Goal: Task Accomplishment & Management: Use online tool/utility

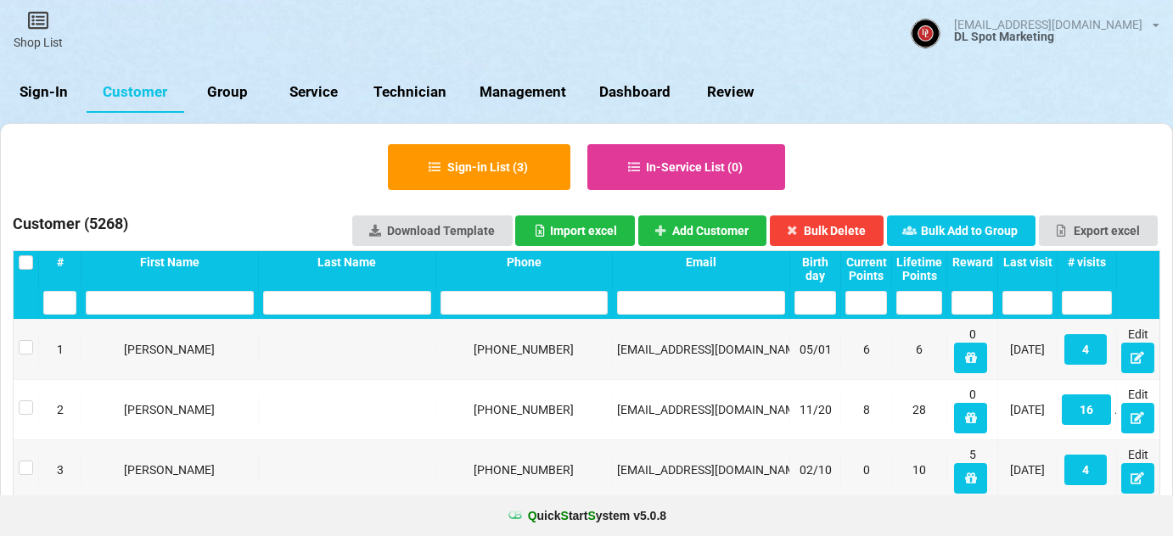
select select "25"
click at [41, 91] on link "Sign-In" at bounding box center [43, 92] width 87 height 41
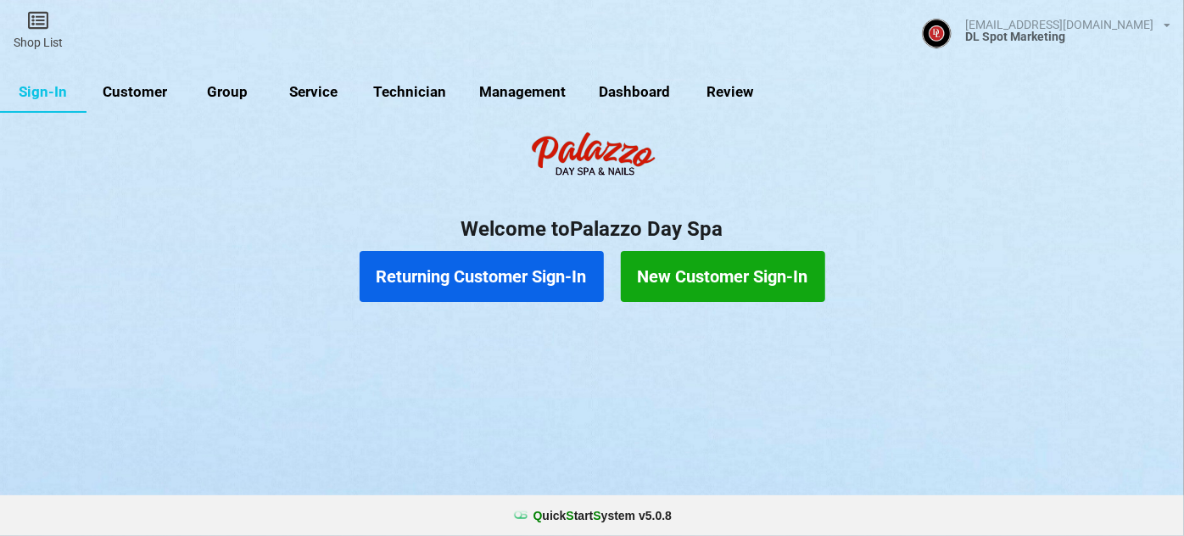
click at [148, 88] on link "Customer" at bounding box center [136, 92] width 98 height 41
select select "25"
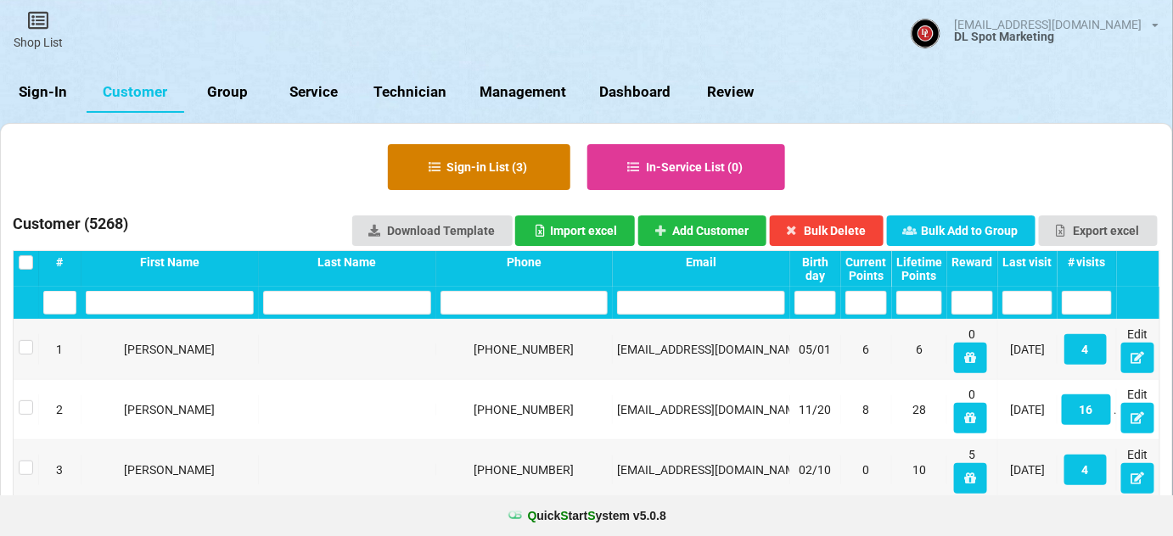
click at [513, 170] on button "Sign-in List ( 3 )" at bounding box center [479, 167] width 182 height 46
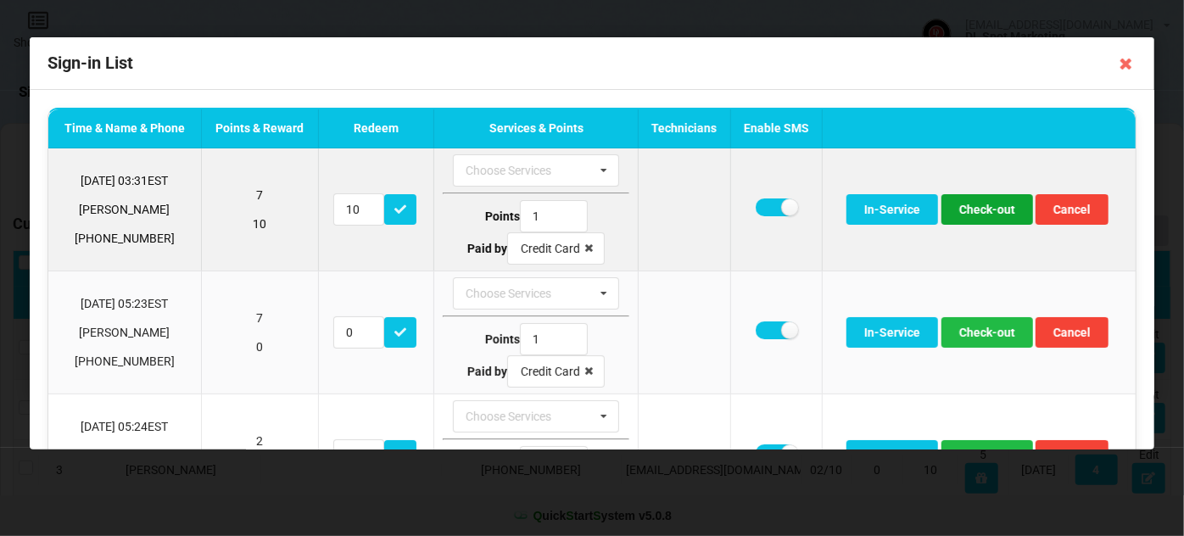
click at [983, 213] on button "Check-out" at bounding box center [988, 209] width 92 height 31
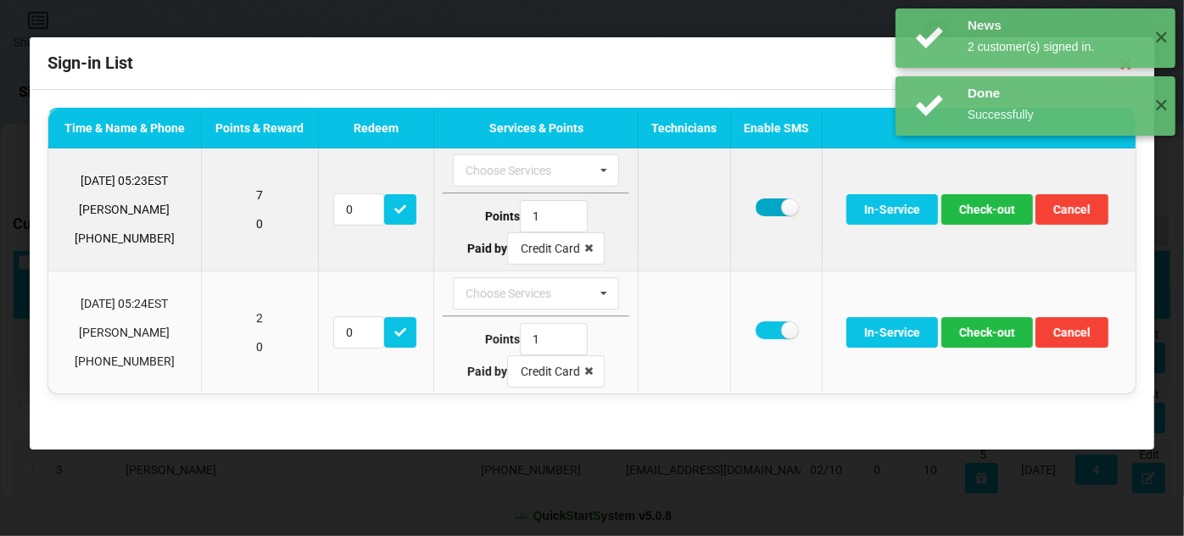
click at [770, 209] on label at bounding box center [777, 208] width 42 height 18
checkbox input "false"
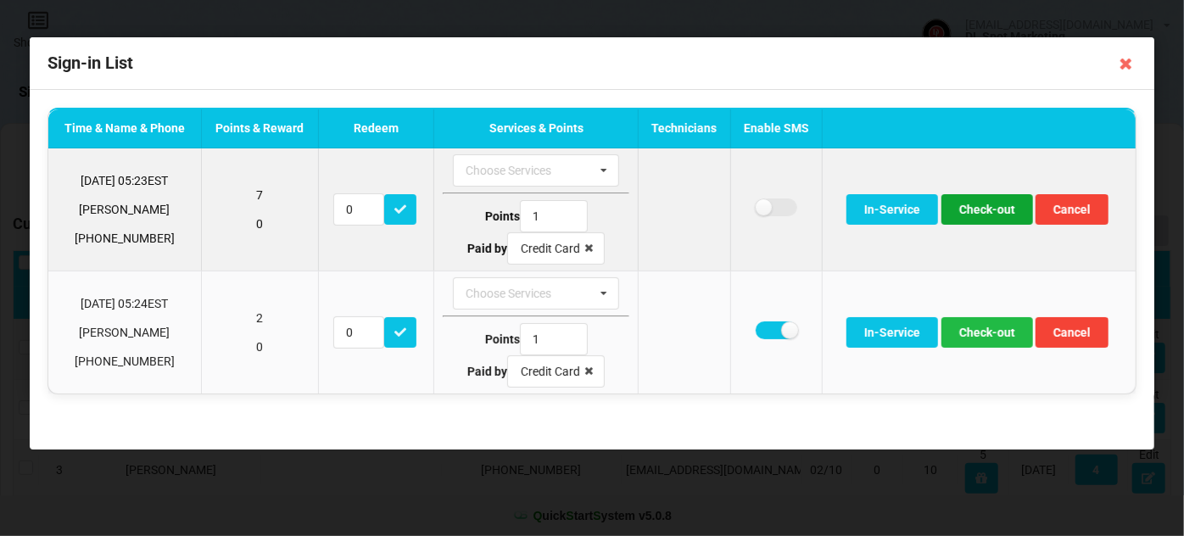
click at [990, 209] on button "Check-out" at bounding box center [988, 209] width 92 height 31
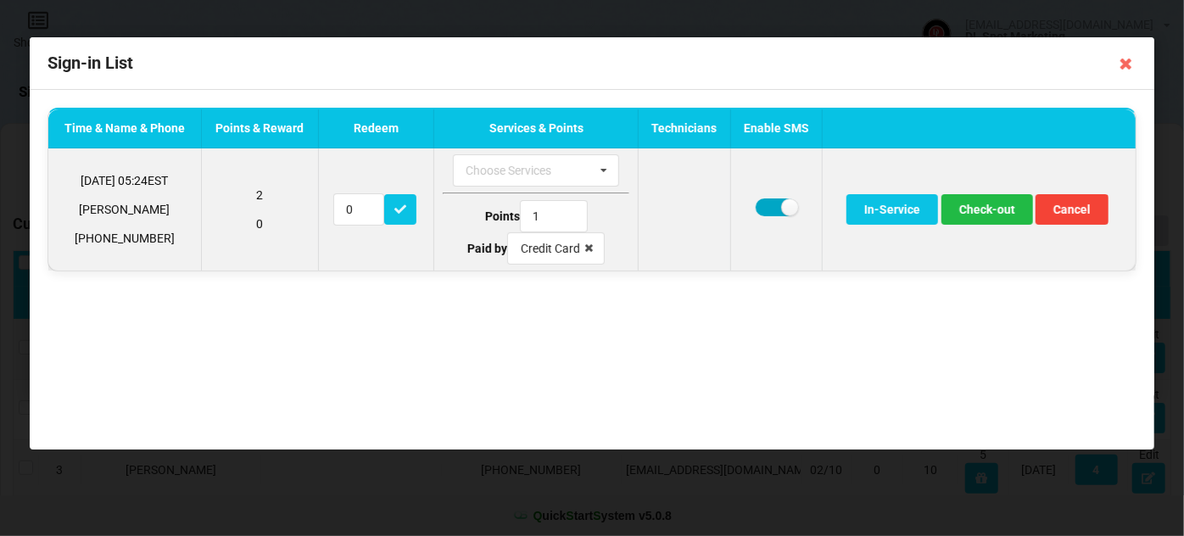
click at [773, 206] on label at bounding box center [777, 208] width 42 height 18
checkbox input "false"
click at [980, 204] on button "Check-out" at bounding box center [988, 209] width 92 height 31
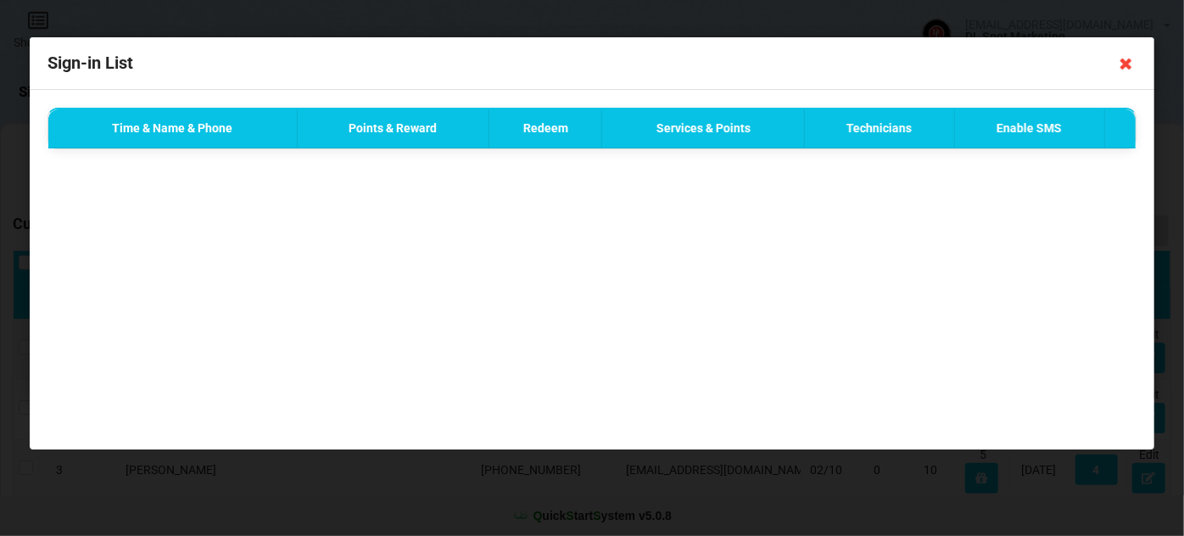
click at [1127, 63] on icon at bounding box center [1126, 63] width 27 height 27
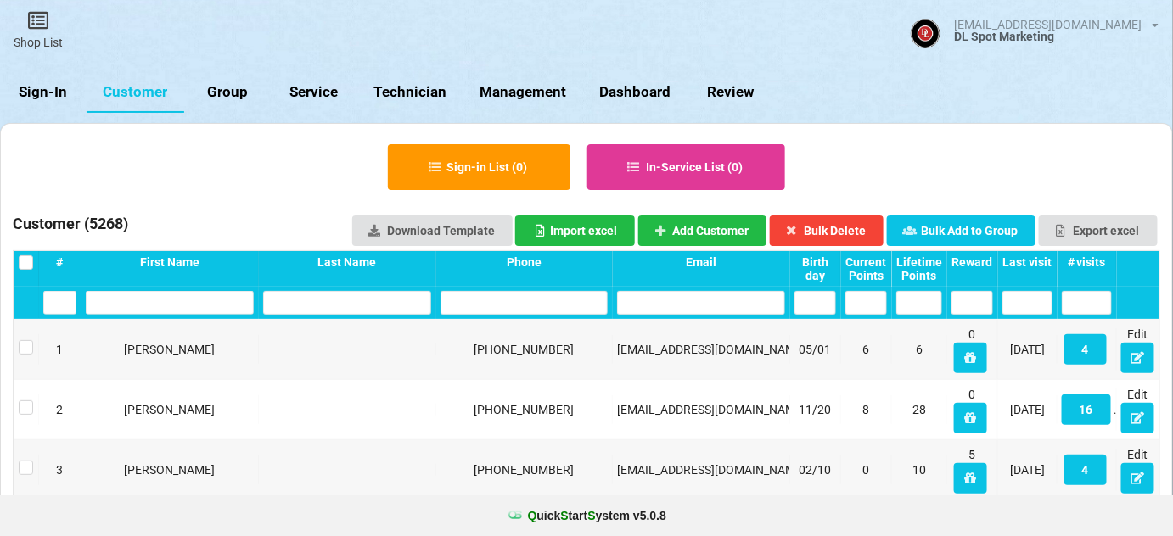
click at [37, 82] on link "Sign-In" at bounding box center [43, 92] width 87 height 41
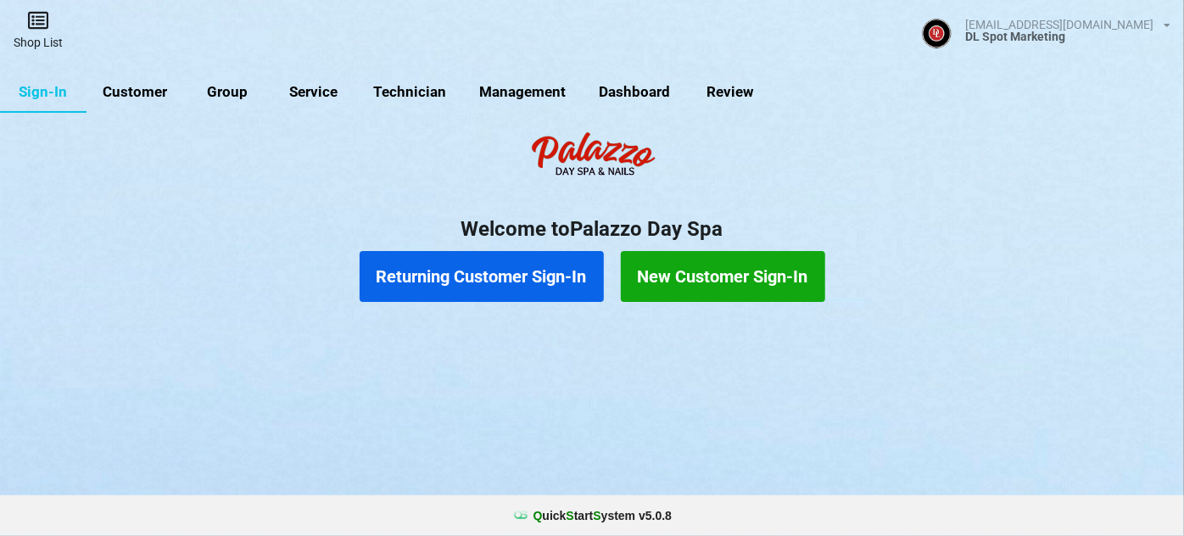
click at [43, 29] on icon at bounding box center [38, 20] width 24 height 20
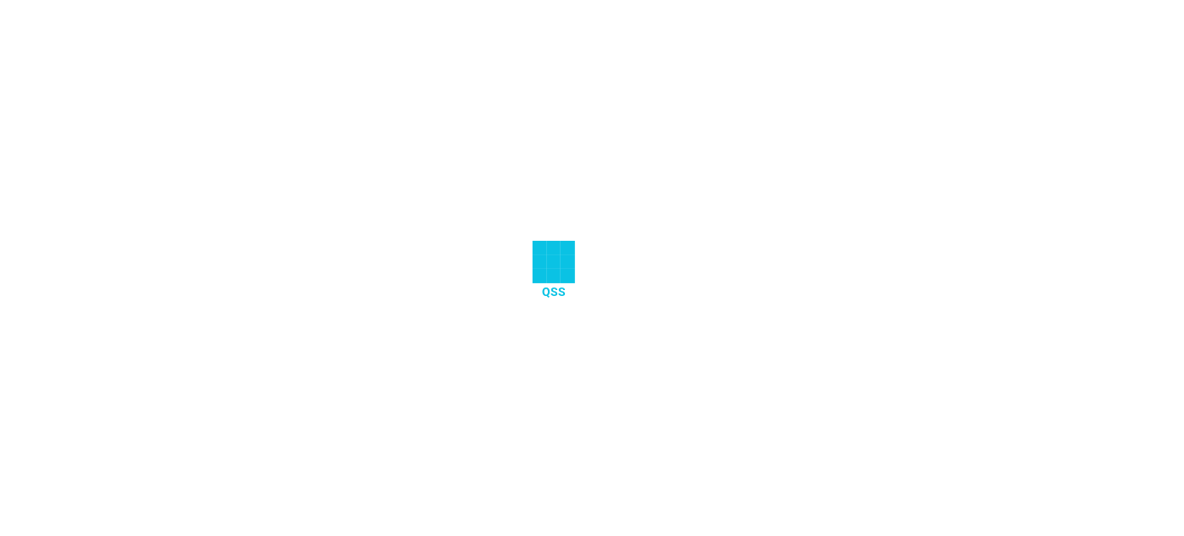
select select "25"
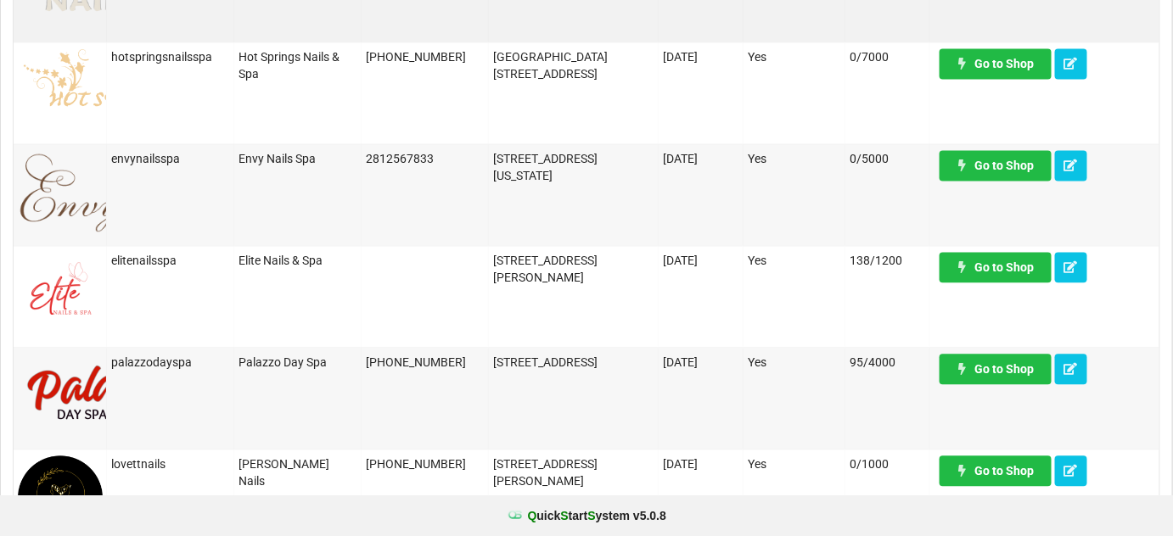
scroll to position [1131, 0]
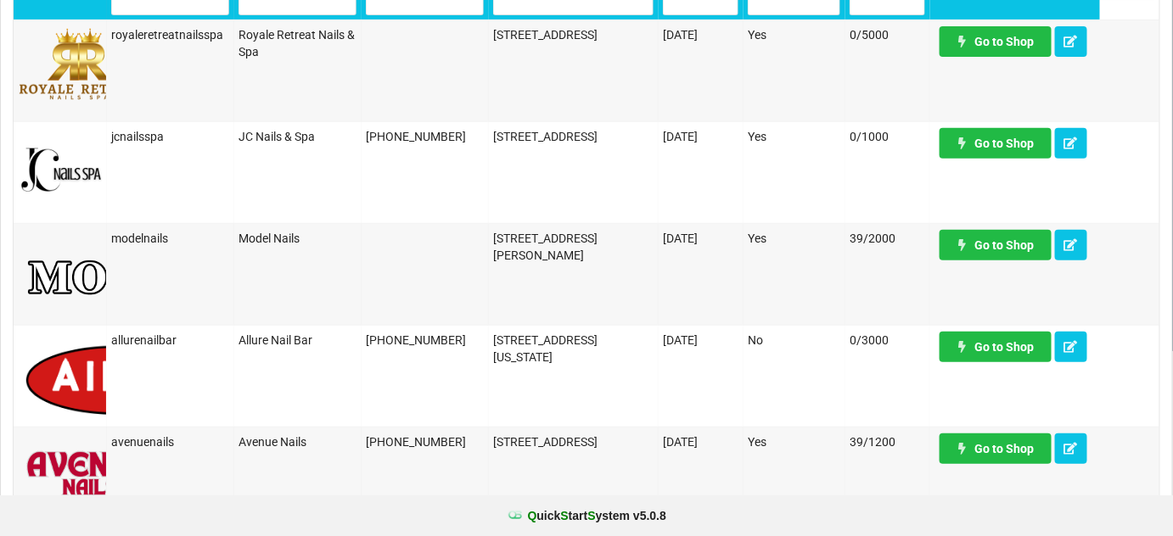
click at [609, 331] on icon at bounding box center [608, 331] width 1 height 1
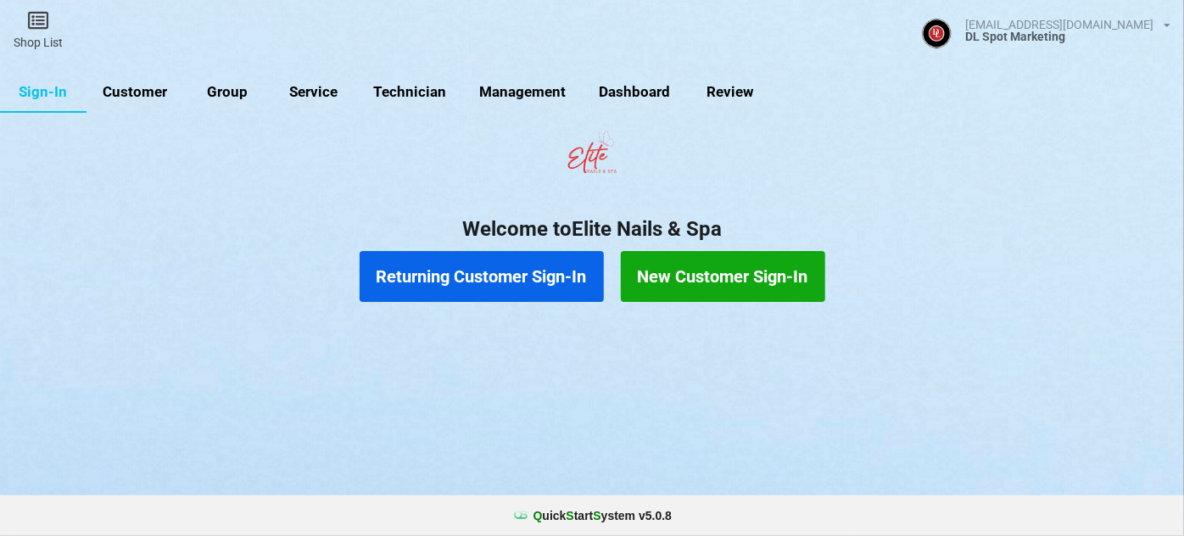
click at [158, 92] on link "Customer" at bounding box center [136, 92] width 98 height 41
select select "25"
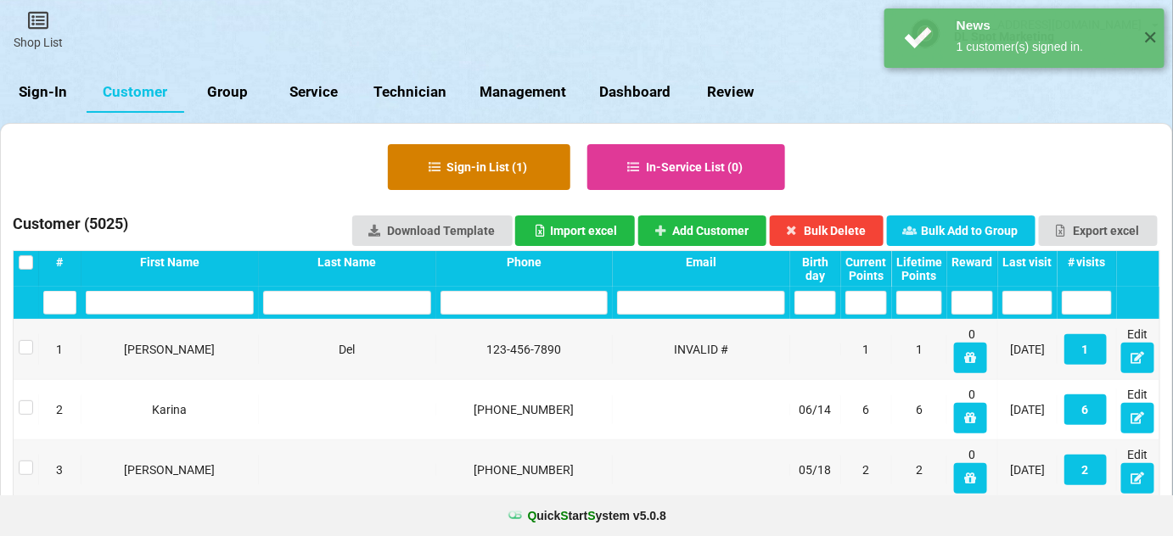
click at [502, 165] on button "Sign-in List ( 1 )" at bounding box center [479, 167] width 182 height 46
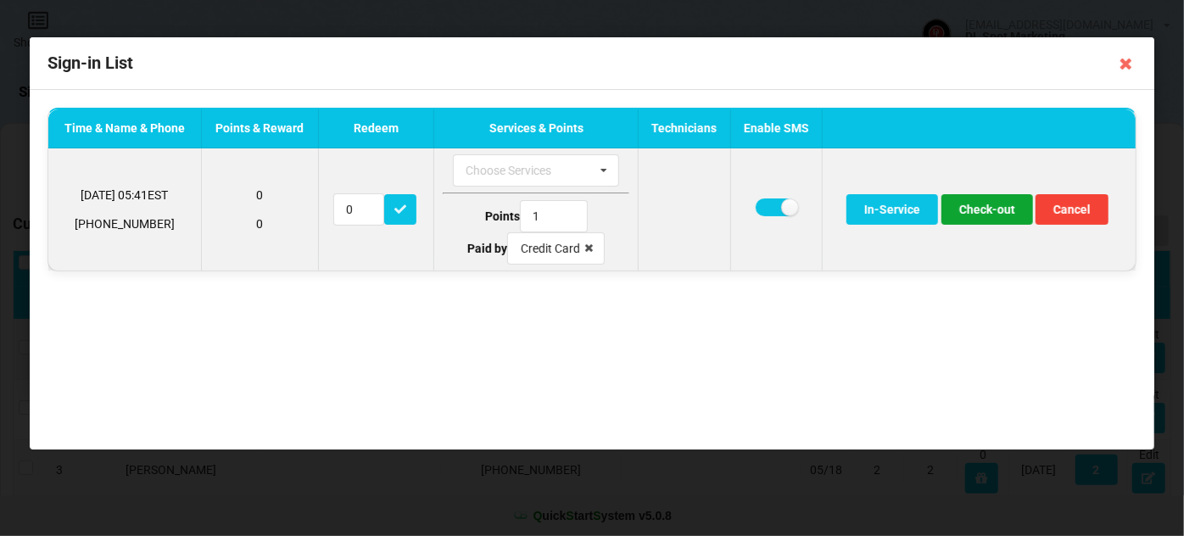
click at [997, 212] on button "Check-out" at bounding box center [988, 209] width 92 height 31
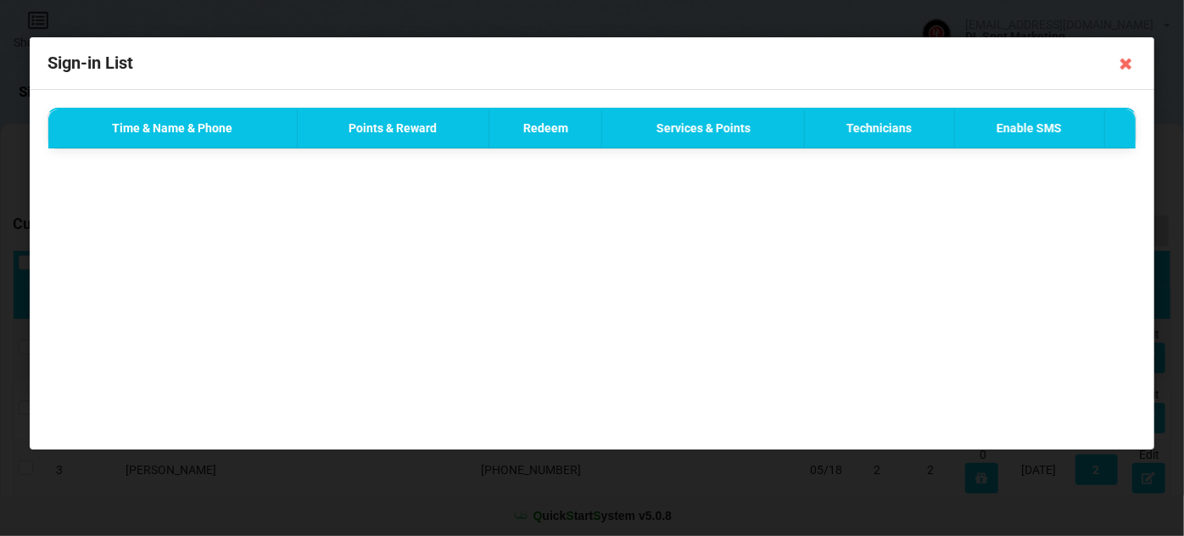
drag, startPoint x: 1128, startPoint y: 67, endPoint x: 1081, endPoint y: 76, distance: 48.3
click at [1127, 67] on icon at bounding box center [1126, 63] width 27 height 27
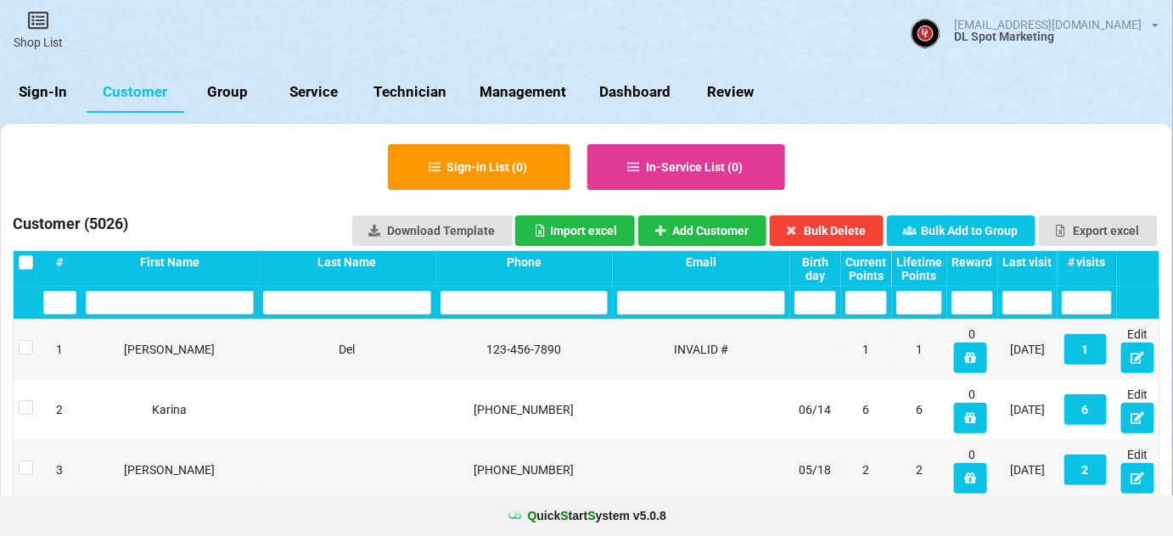
click at [56, 90] on link "Sign-In" at bounding box center [43, 92] width 87 height 41
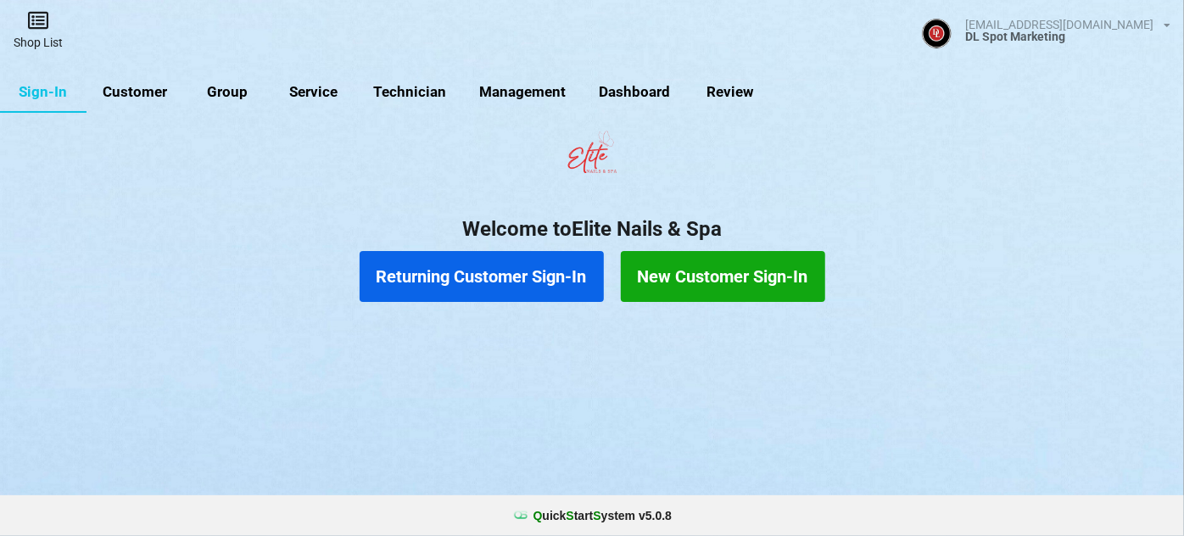
click at [39, 31] on link "Shop List" at bounding box center [38, 30] width 76 height 60
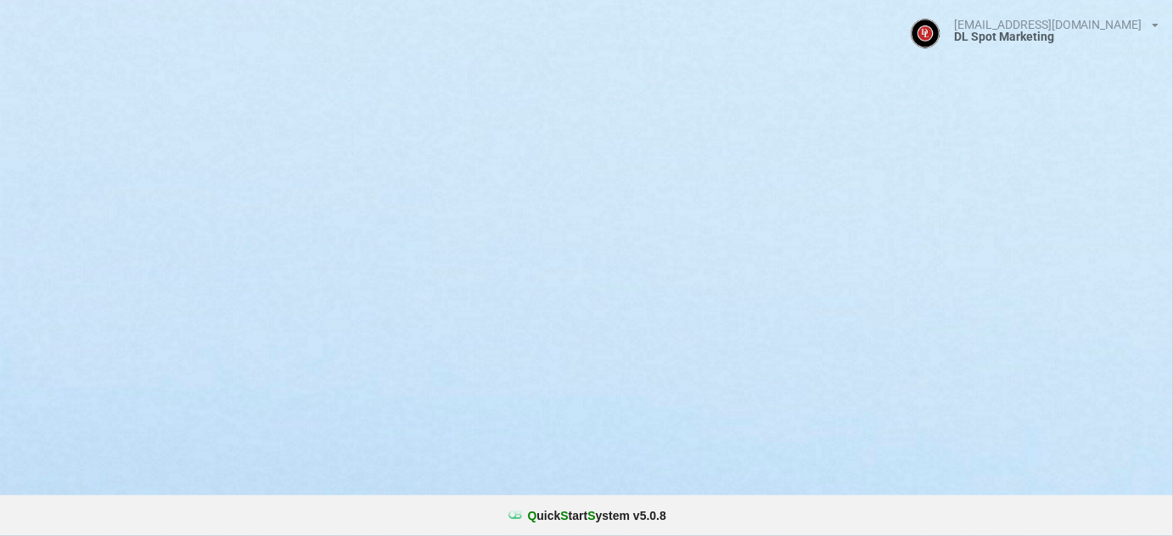
select select "25"
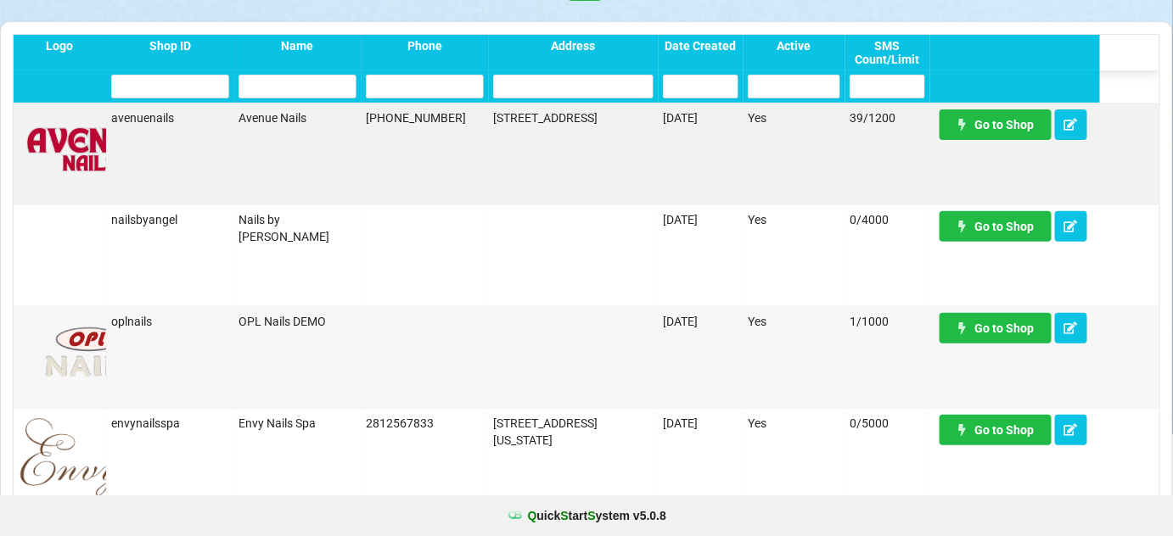
scroll to position [103, 0]
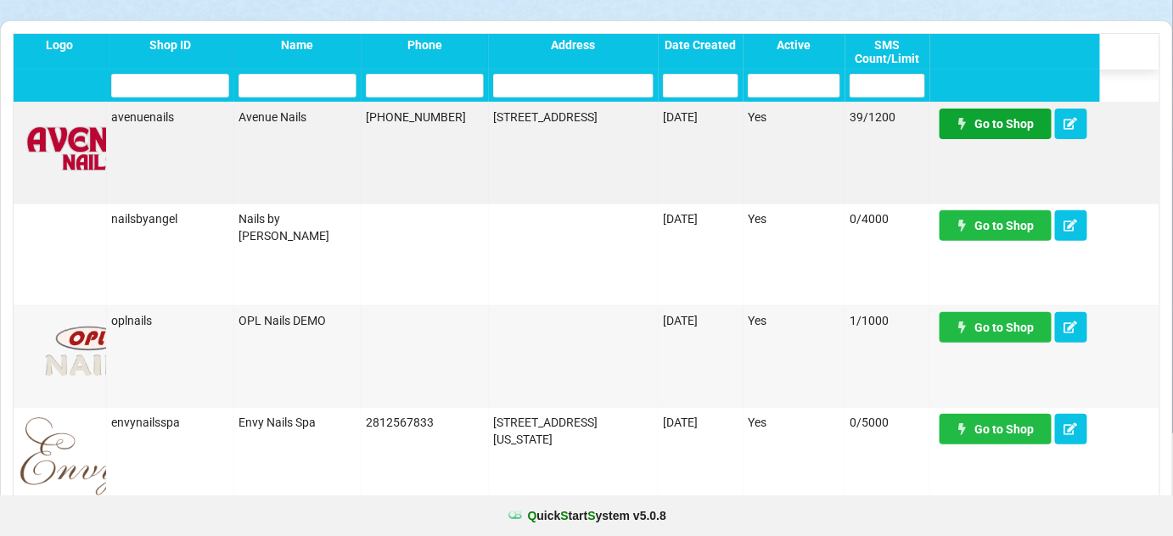
click at [1006, 128] on link "Go to Shop" at bounding box center [995, 124] width 112 height 31
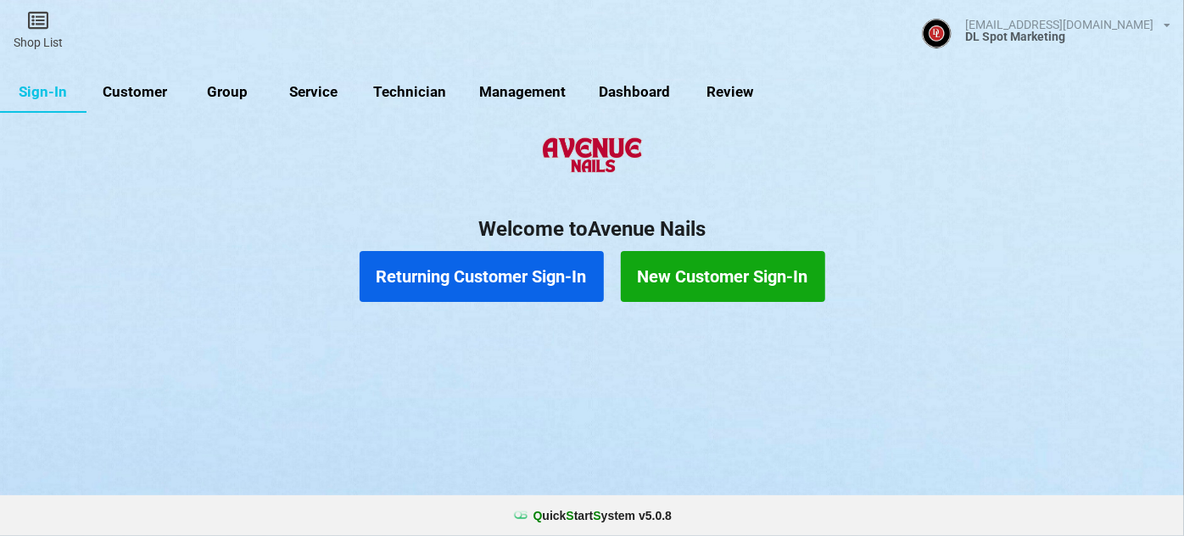
click at [146, 94] on link "Customer" at bounding box center [136, 92] width 98 height 41
select select "25"
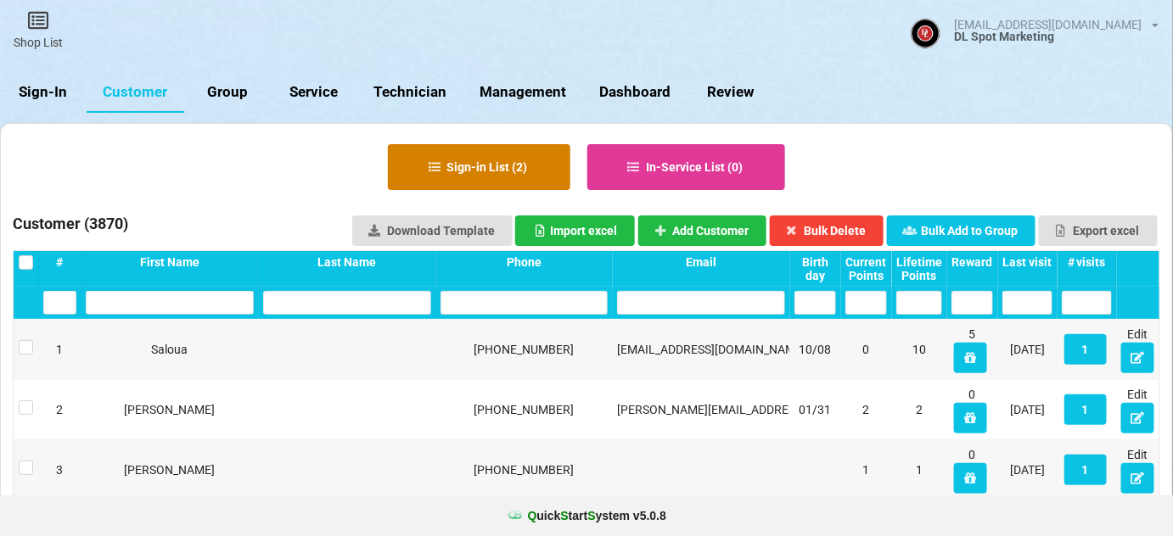
click at [487, 153] on button "Sign-in List ( 2 )" at bounding box center [479, 167] width 182 height 46
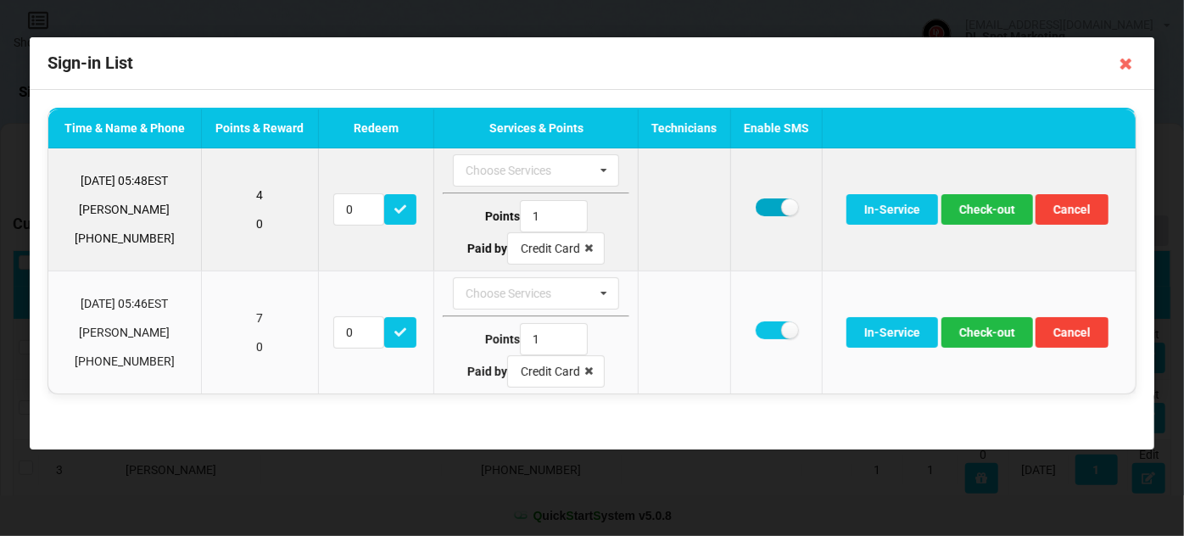
drag, startPoint x: 765, startPoint y: 206, endPoint x: 787, endPoint y: 205, distance: 22.1
click at [766, 205] on label at bounding box center [777, 208] width 42 height 18
checkbox input "false"
click at [984, 210] on button "Check-out" at bounding box center [988, 209] width 92 height 31
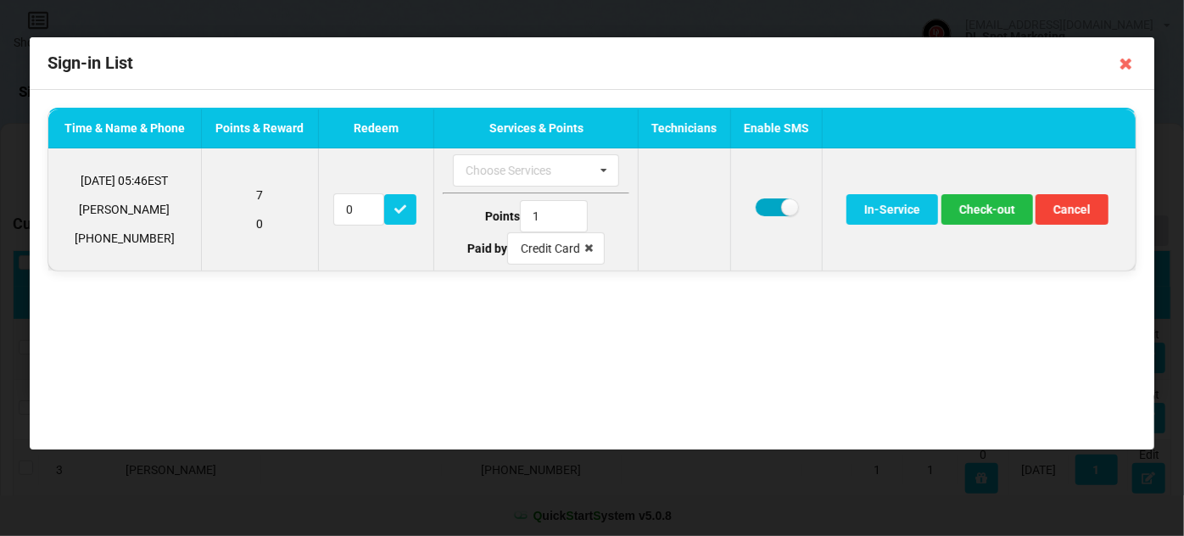
click at [769, 210] on label at bounding box center [777, 208] width 42 height 18
checkbox input "false"
click at [997, 204] on button "Check-out" at bounding box center [988, 209] width 92 height 31
